Goal: Navigation & Orientation: Find specific page/section

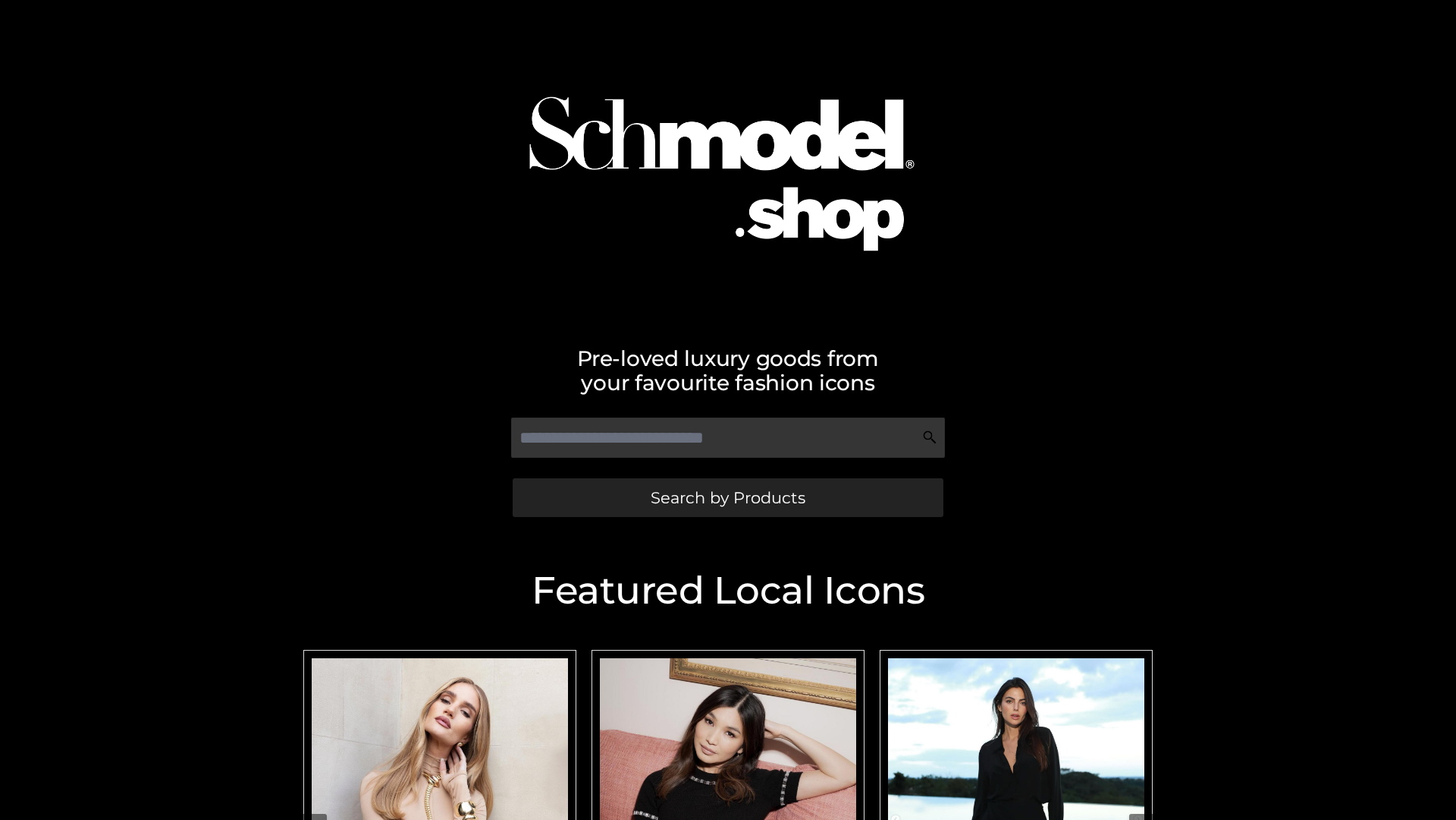
click at [728, 498] on span "Search by Products" at bounding box center [728, 497] width 155 height 16
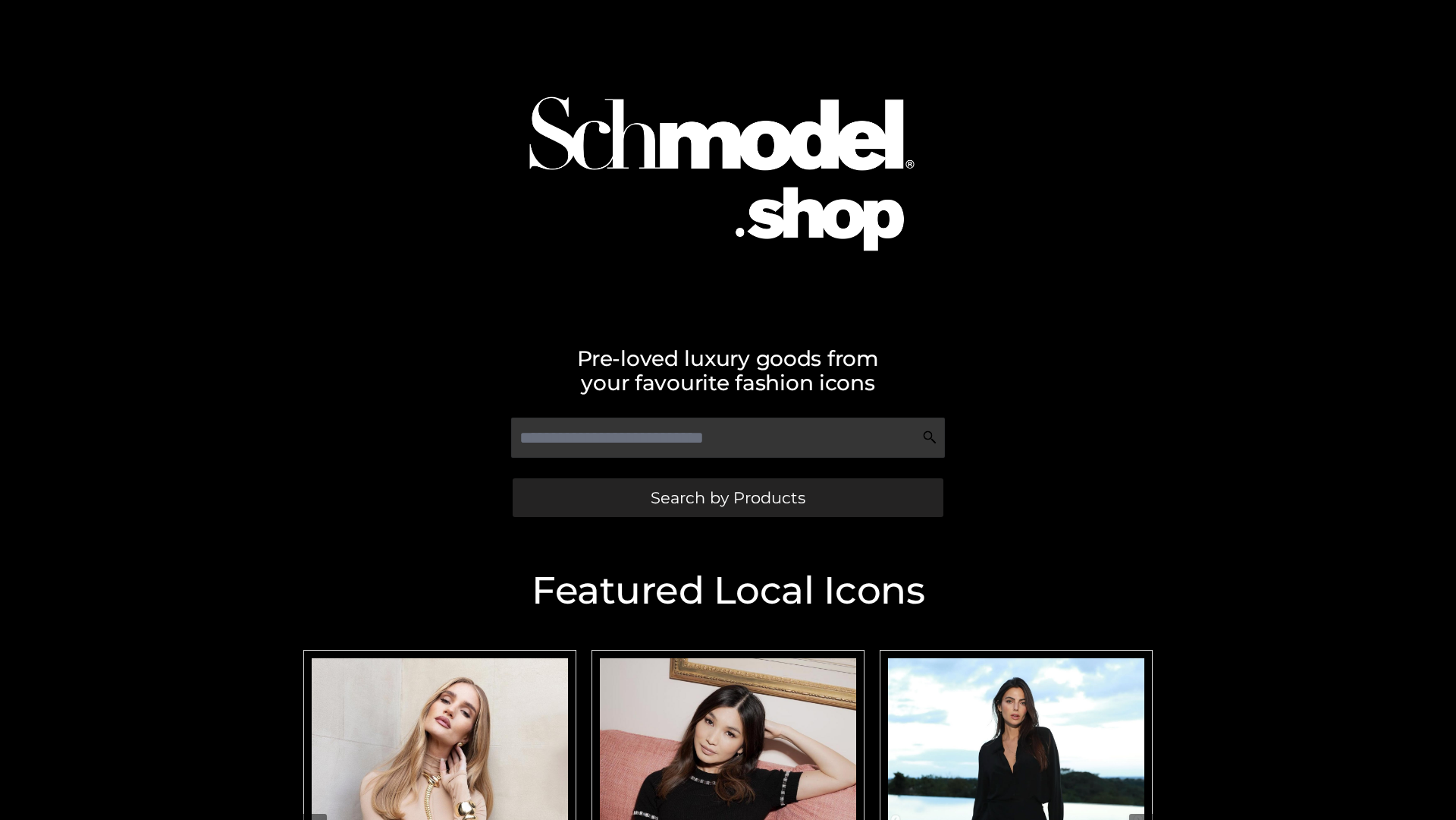
click at [728, 498] on span "Search by Products" at bounding box center [728, 497] width 155 height 16
